Goal: Transaction & Acquisition: Purchase product/service

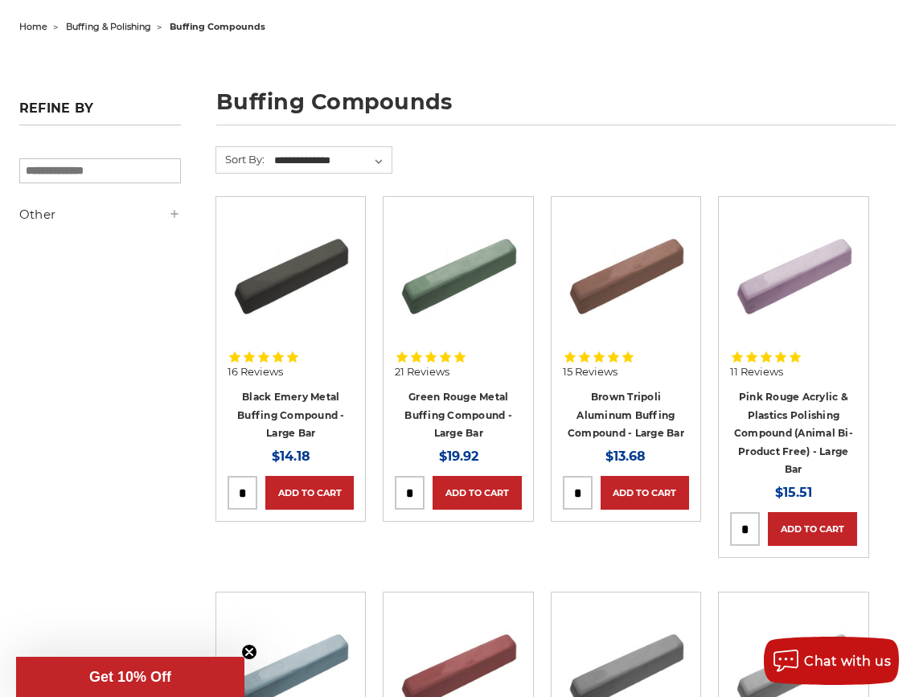
scroll to position [402, 0]
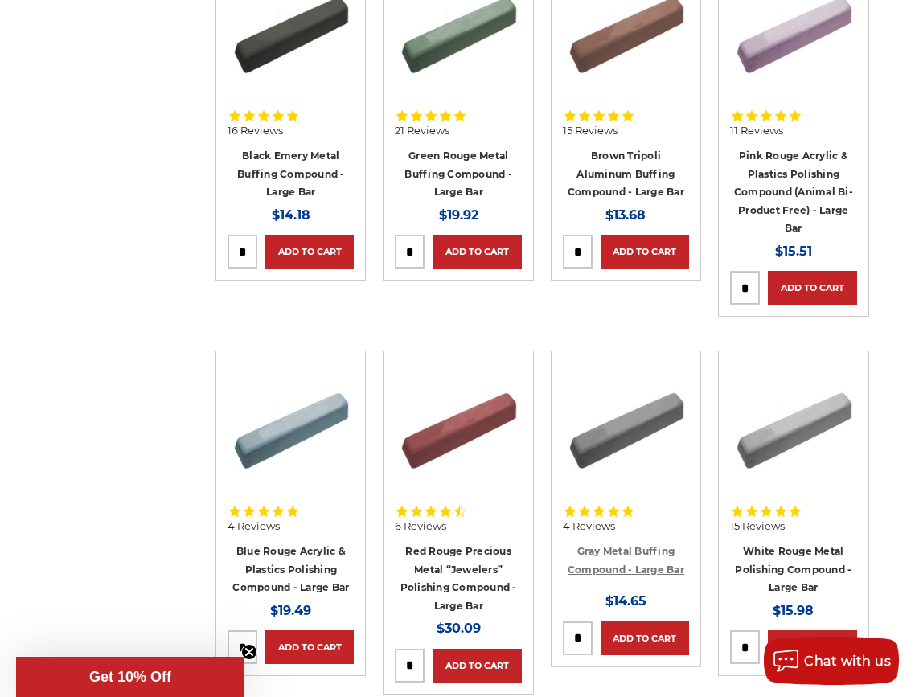
click at [608, 563] on link "Gray Metal Buffing Compound - Large Bar" at bounding box center [625, 560] width 117 height 31
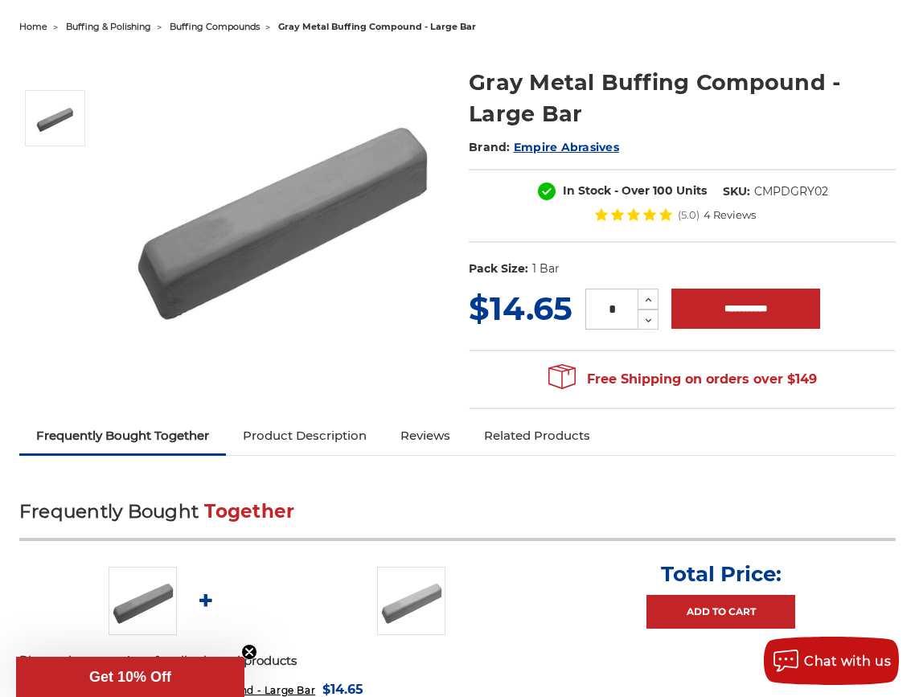
click at [281, 431] on link "Product Description" at bounding box center [305, 435] width 158 height 35
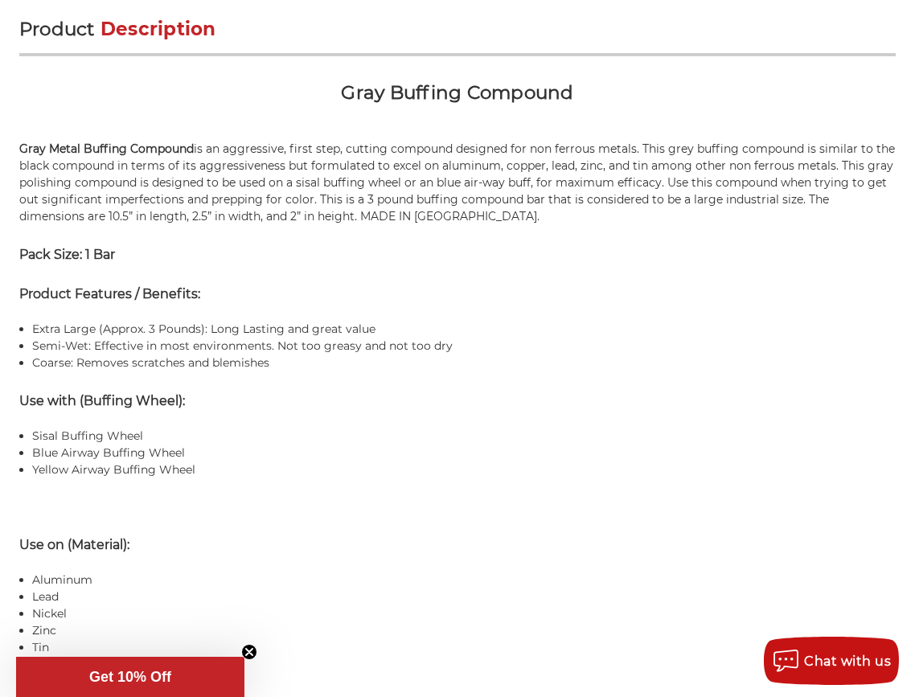
scroll to position [965, 0]
drag, startPoint x: 122, startPoint y: 327, endPoint x: 174, endPoint y: 326, distance: 52.3
click at [174, 326] on li "Extra Large (Approx. 3 Pounds): Long Lasting and great value" at bounding box center [463, 329] width 863 height 17
click at [198, 369] on li "Coarse: Removes scratches and blemishes" at bounding box center [463, 362] width 863 height 17
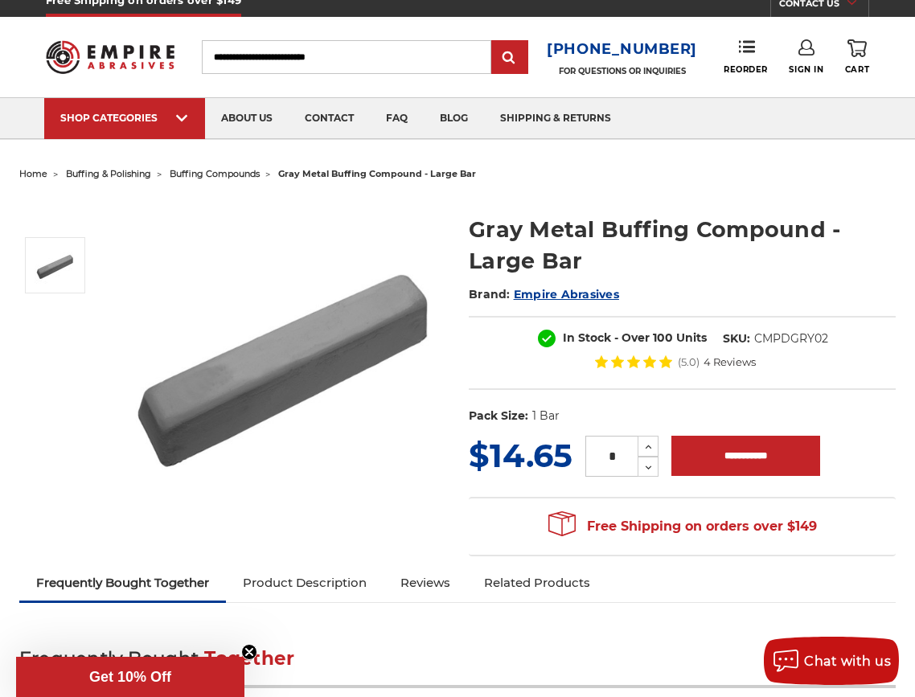
scroll to position [0, 0]
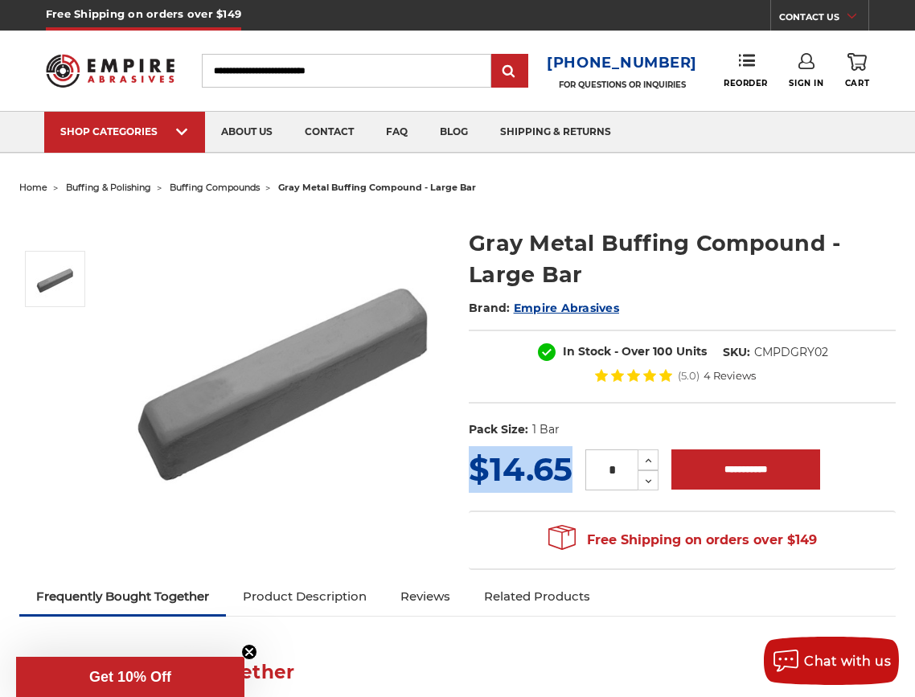
drag, startPoint x: 478, startPoint y: 469, endPoint x: 566, endPoint y: 484, distance: 88.9
click at [566, 484] on span "$14.65" at bounding box center [521, 468] width 104 height 39
click at [458, 459] on section "MSRP: Was: Now: $14.65 (You save ) * Increase Quantity:" at bounding box center [681, 512] width 449 height 133
drag, startPoint x: 493, startPoint y: 479, endPoint x: 564, endPoint y: 477, distance: 71.6
click at [564, 477] on span "$14.65" at bounding box center [521, 468] width 104 height 39
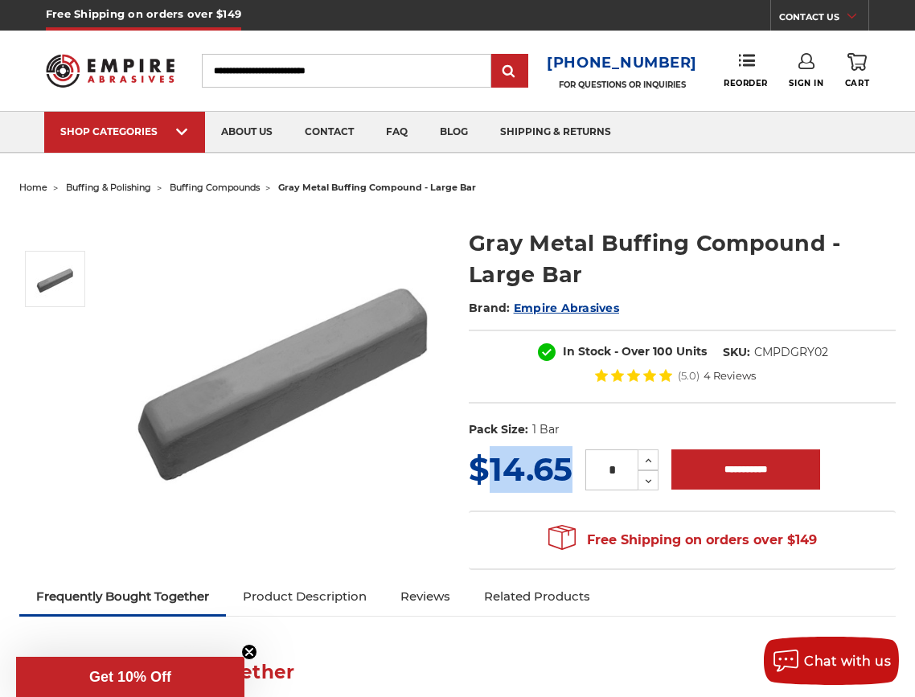
click at [498, 462] on span "$14.65" at bounding box center [521, 468] width 104 height 39
